Goal: Information Seeking & Learning: Learn about a topic

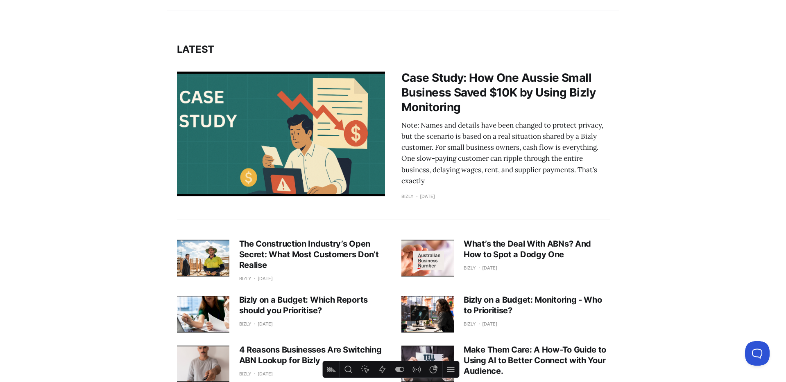
scroll to position [234, 0]
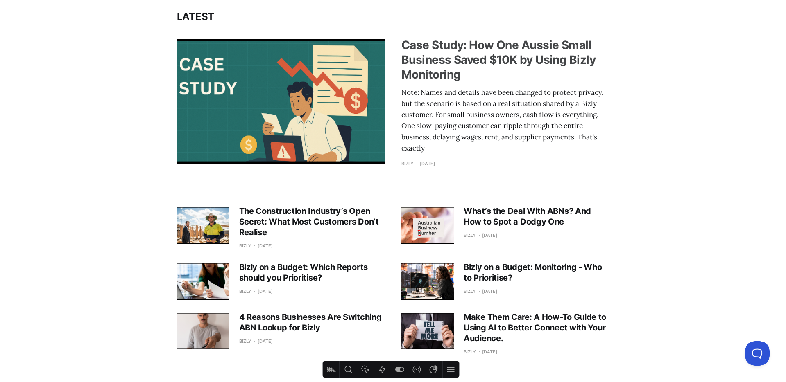
click at [444, 72] on h3 "Case Study: How One Aussie Small Business Saved $10K by Using Bizly Monitoring" at bounding box center [505, 60] width 208 height 45
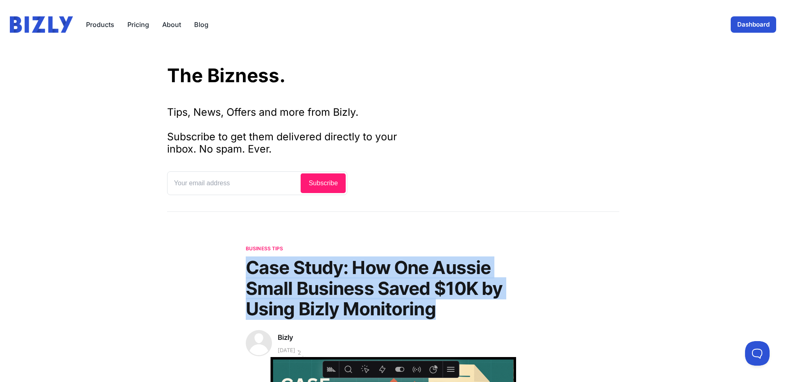
drag, startPoint x: 246, startPoint y: 268, endPoint x: 477, endPoint y: 306, distance: 234.5
click at [477, 306] on h1 "Case Study: How One Aussie Small Business Saved $10K by Using Bizly Monitoring" at bounding box center [392, 288] width 295 height 62
copy h1 "Case Study: How One Aussie Small Business Saved $10K by Using Bizly Monitoring"
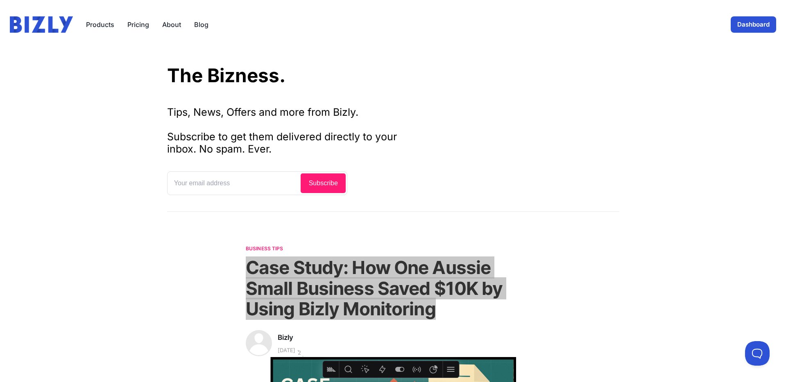
click at [206, 27] on link "Blog" at bounding box center [201, 25] width 14 height 10
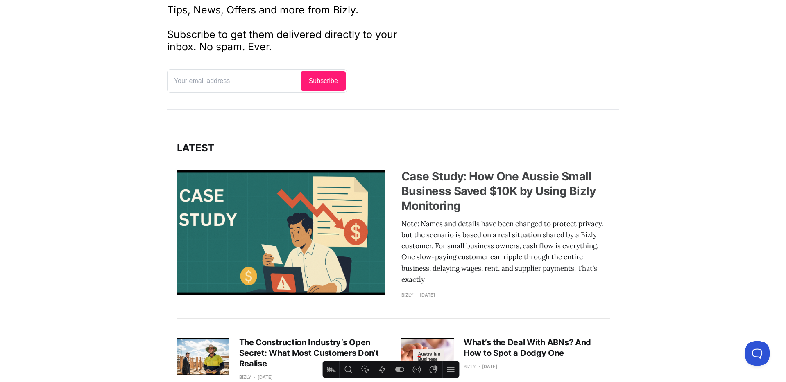
click at [461, 232] on div "Note: Names and details have been changed to protect privacy, but the scenario …" at bounding box center [505, 251] width 208 height 67
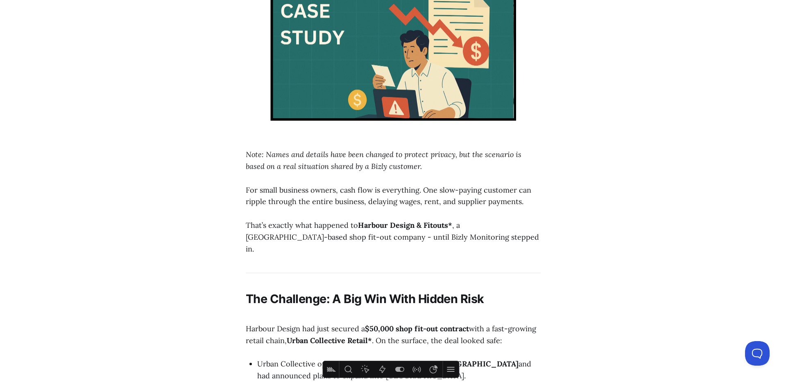
scroll to position [375, 0]
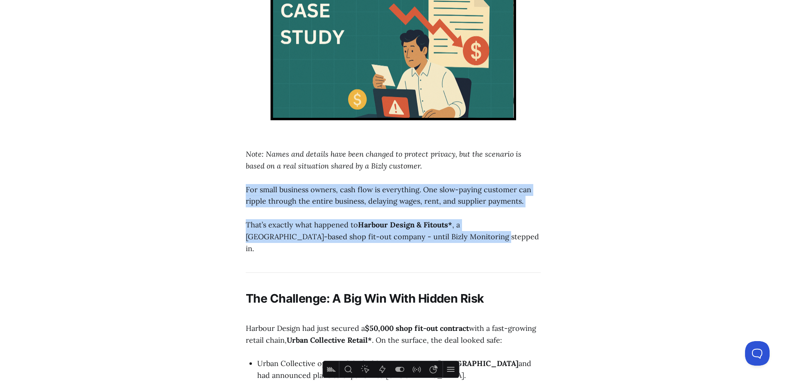
drag, startPoint x: 245, startPoint y: 187, endPoint x: 483, endPoint y: 233, distance: 242.6
copy section "For small business owners, cash flow is everything. One slow-paying customer ca…"
